Goal: Find contact information: Find contact information

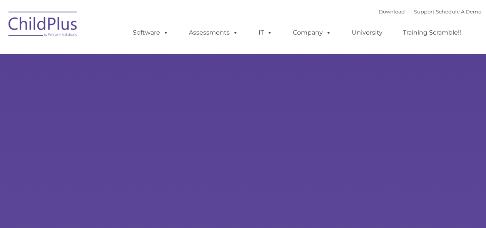
select select "MEDIUM"
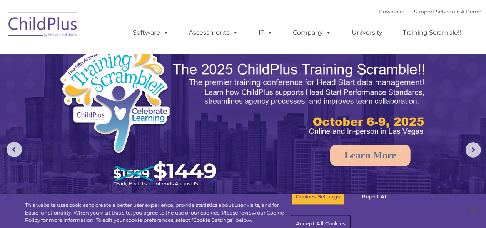
click at [350, 216] on button "Accept All Cookies" at bounding box center [320, 224] width 58 height 16
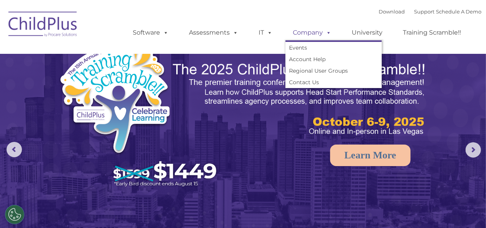
click at [311, 33] on link "Company" at bounding box center [312, 32] width 54 height 15
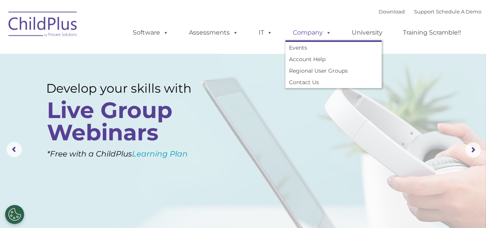
click at [303, 29] on link "Company" at bounding box center [312, 32] width 54 height 15
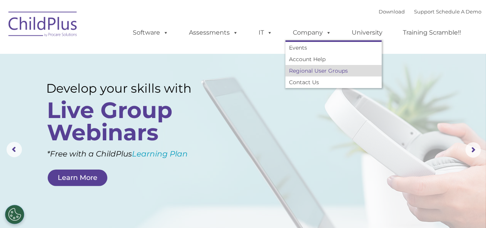
click at [319, 73] on link "Regional User Groups" at bounding box center [333, 71] width 96 height 12
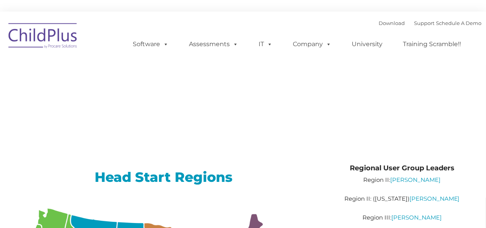
type input ""
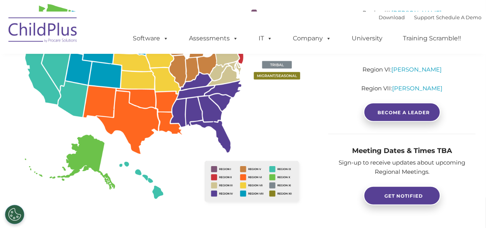
scroll to position [199, 0]
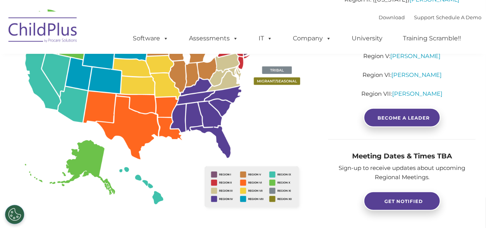
click at [202, 85] on img at bounding box center [163, 111] width 306 height 223
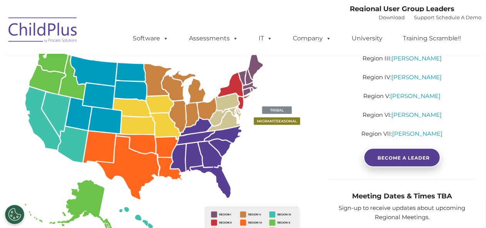
scroll to position [151, 0]
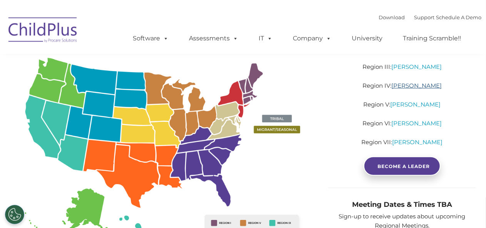
click at [416, 87] on link "Sabrina Keen" at bounding box center [416, 85] width 50 height 7
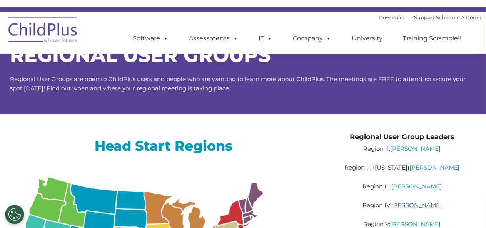
scroll to position [0, 0]
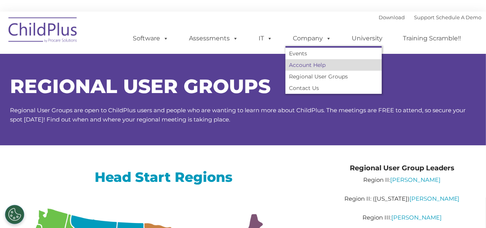
click at [308, 67] on link "Account Help" at bounding box center [333, 65] width 96 height 12
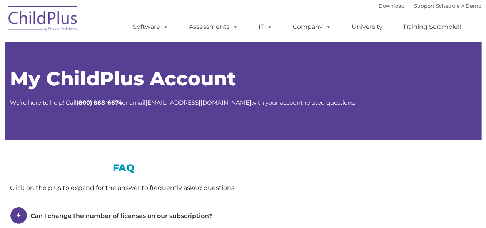
type input ""
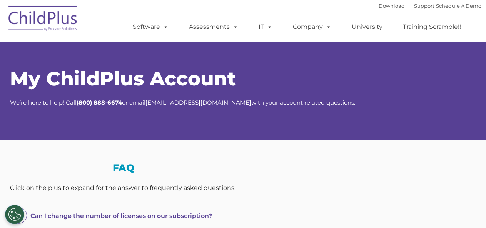
select select "MEDIUM"
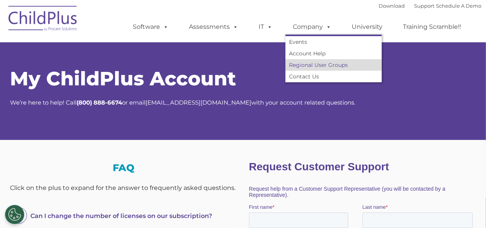
click at [318, 66] on link "Regional User Groups" at bounding box center [333, 65] width 96 height 12
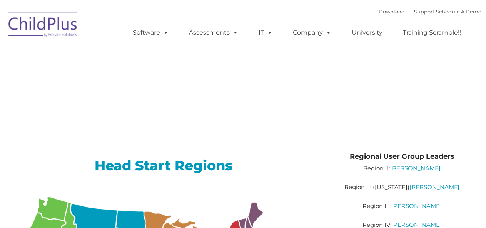
type input ""
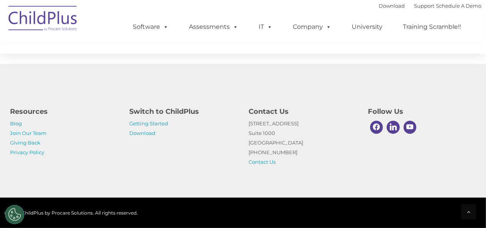
scroll to position [664, 0]
click at [39, 133] on link "Join Our Team" at bounding box center [28, 133] width 37 height 6
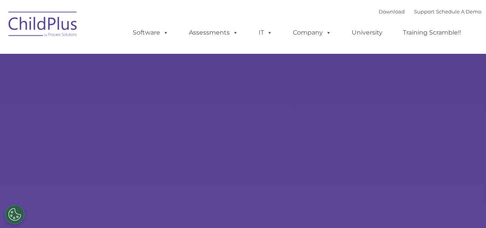
type input ""
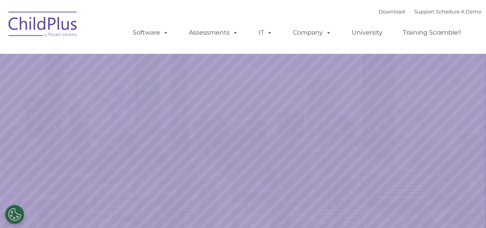
select select "MEDIUM"
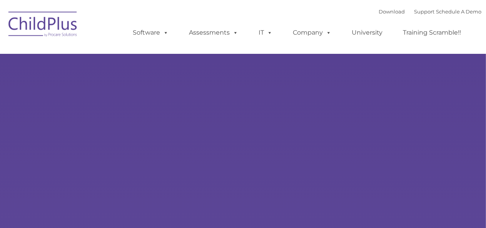
type input ""
select select "MEDIUM"
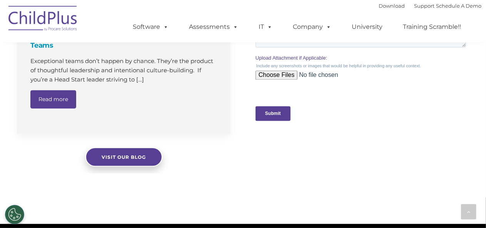
scroll to position [788, 0]
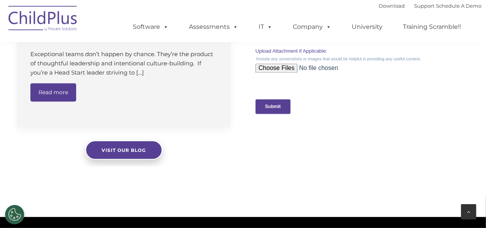
click at [473, 213] on div at bounding box center [468, 211] width 15 height 15
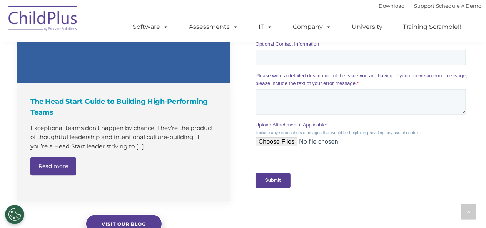
scroll to position [712, 0]
